Goal: Navigation & Orientation: Understand site structure

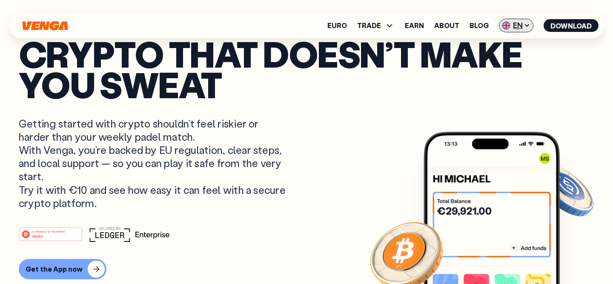
click at [523, 27] on span "EN" at bounding box center [516, 26] width 34 height 14
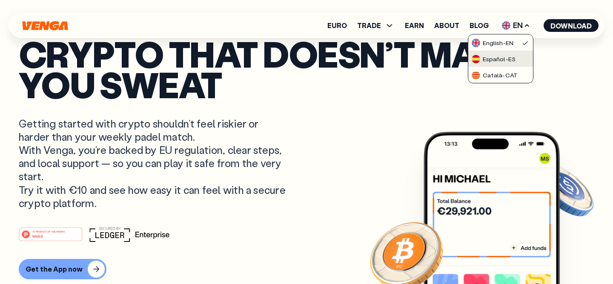
click at [493, 61] on div "Español - ES" at bounding box center [494, 59] width 44 height 9
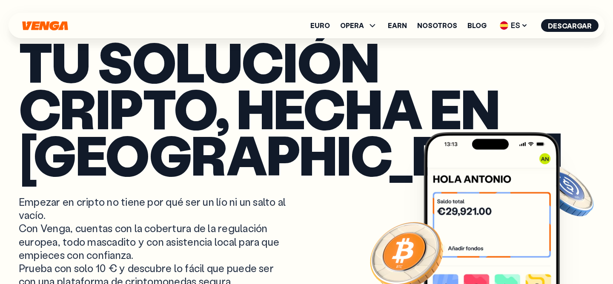
click at [42, 28] on icon "Inicio" at bounding box center [45, 26] width 48 height 10
click at [42, 27] on icon "Inicio" at bounding box center [45, 26] width 48 height 10
click at [451, 22] on link "Nosotros" at bounding box center [437, 25] width 40 height 7
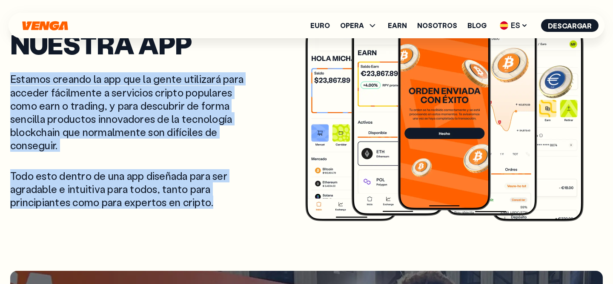
scroll to position [1600, 0]
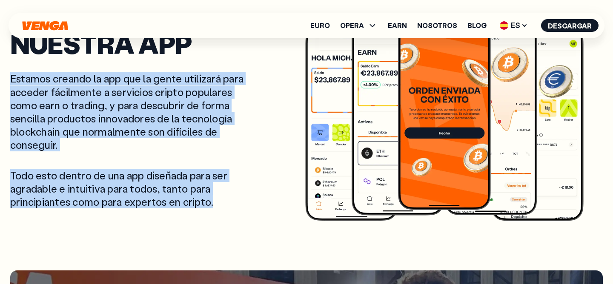
drag, startPoint x: 11, startPoint y: 144, endPoint x: 213, endPoint y: 223, distance: 216.7
click at [213, 223] on section "Nuestra app Estamos creando la app que la gente utilizará para acceder fácilmen…" at bounding box center [306, 120] width 593 height 280
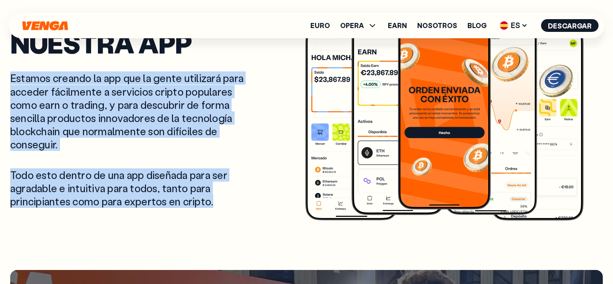
copy div "Estamos creando la app que la gente utilizará para acceder fácilmente a servici…"
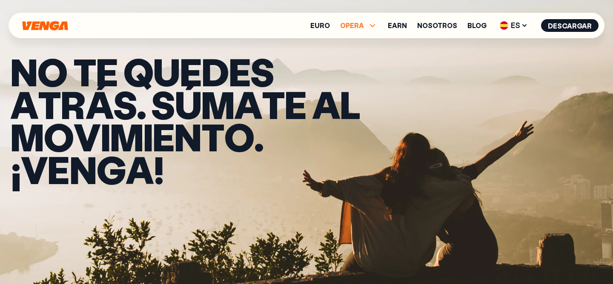
scroll to position [0, 0]
click at [372, 26] on icon at bounding box center [372, 25] width 10 height 10
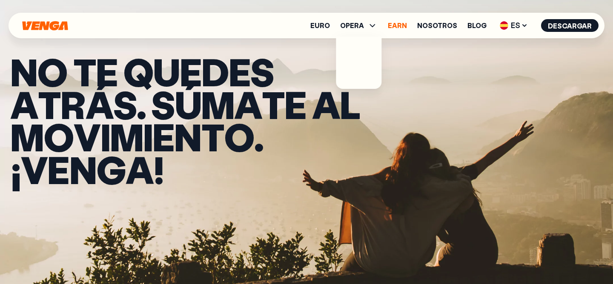
click at [404, 25] on link "Earn" at bounding box center [397, 25] width 19 height 7
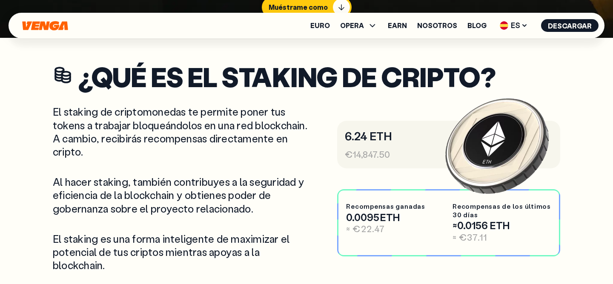
scroll to position [246, 0]
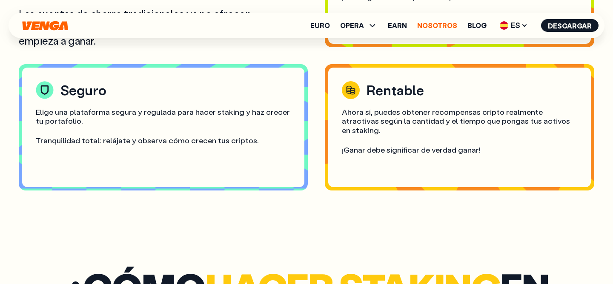
click at [437, 28] on link "Nosotros" at bounding box center [437, 25] width 40 height 7
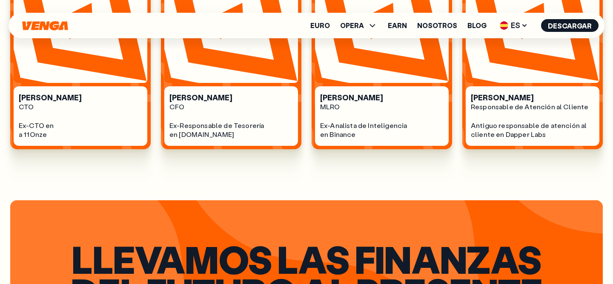
scroll to position [608, 0]
